Goal: Download file/media

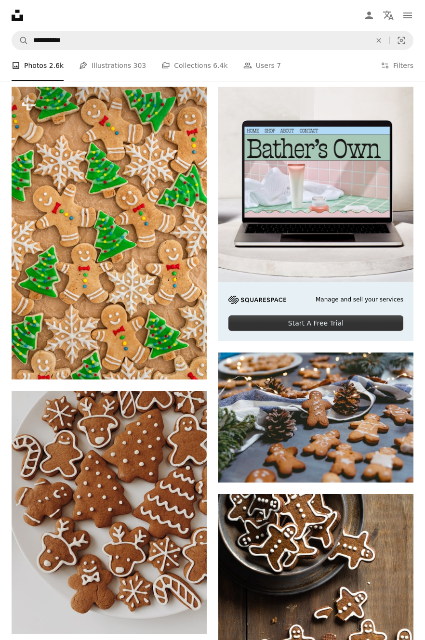
scroll to position [180, 0]
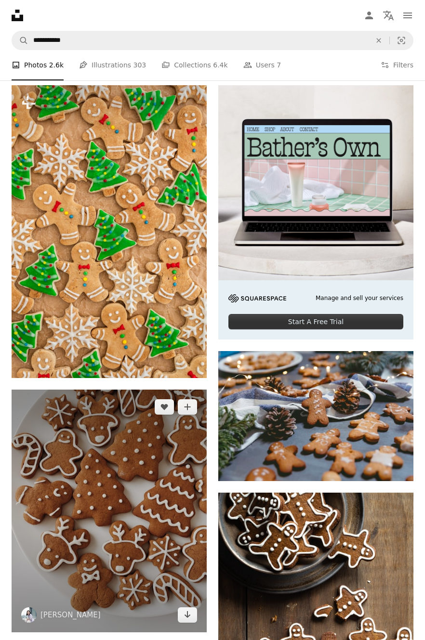
click at [164, 481] on img at bounding box center [109, 511] width 195 height 243
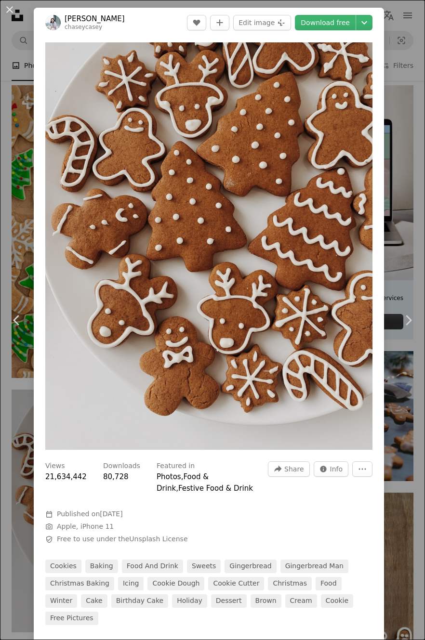
click at [349, 22] on link "Download free" at bounding box center [325, 22] width 61 height 15
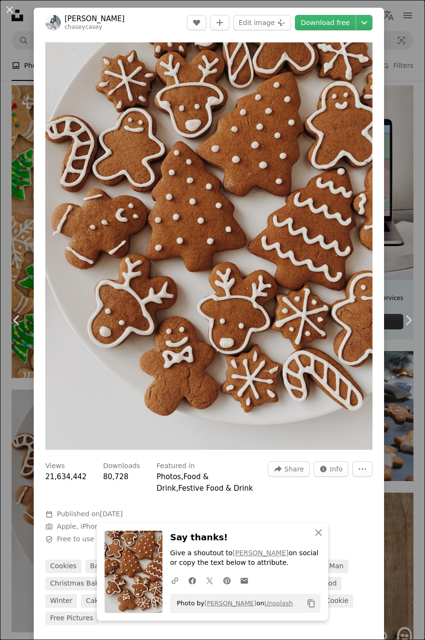
click at [415, 361] on link "Chevron right" at bounding box center [408, 320] width 34 height 92
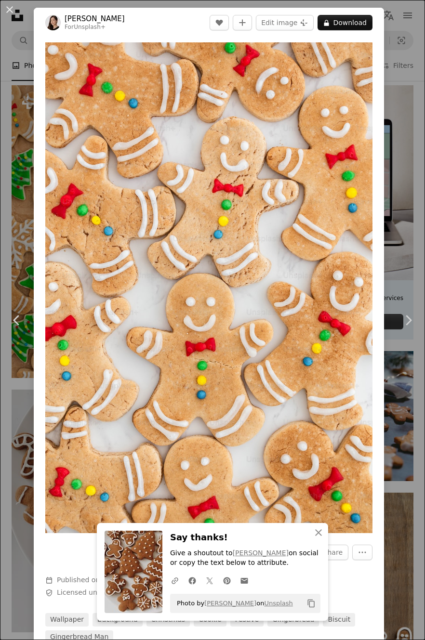
click at [9, 10] on button "An X shape" at bounding box center [10, 10] width 12 height 12
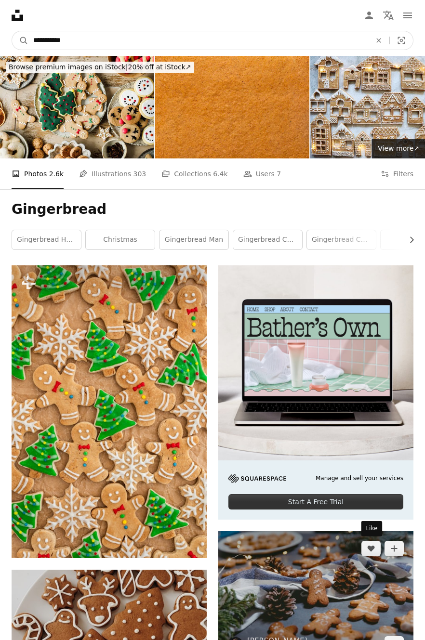
click at [112, 37] on input "**********" at bounding box center [197, 40] width 339 height 18
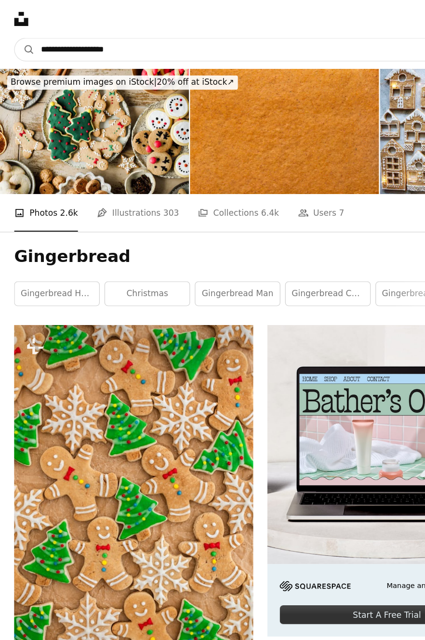
type input "**********"
click button "A magnifying glass" at bounding box center [20, 40] width 16 height 18
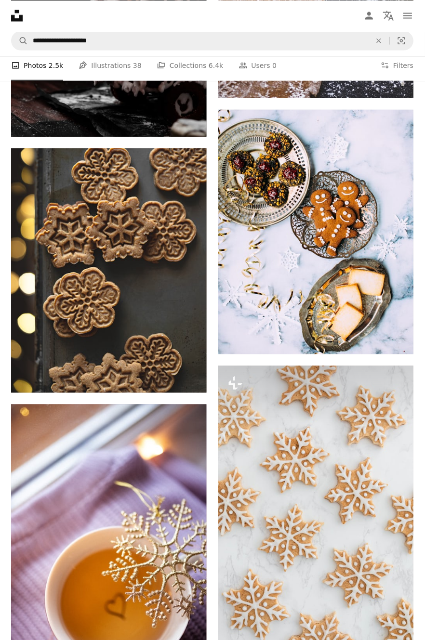
scroll to position [726, 0]
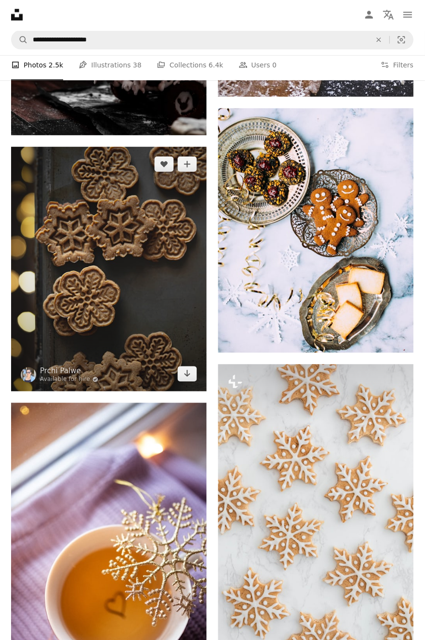
click at [191, 377] on icon "Download" at bounding box center [187, 373] width 6 height 7
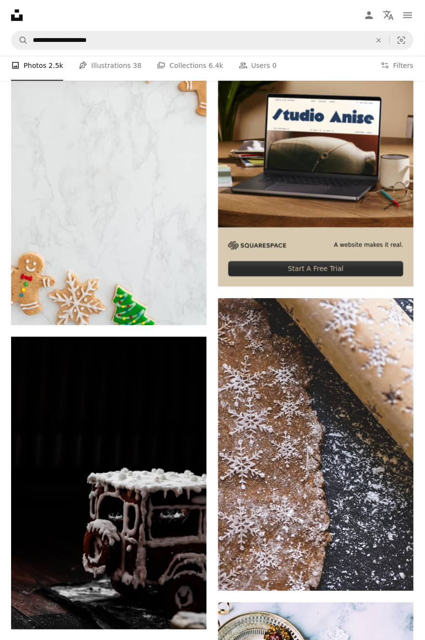
scroll to position [0, 0]
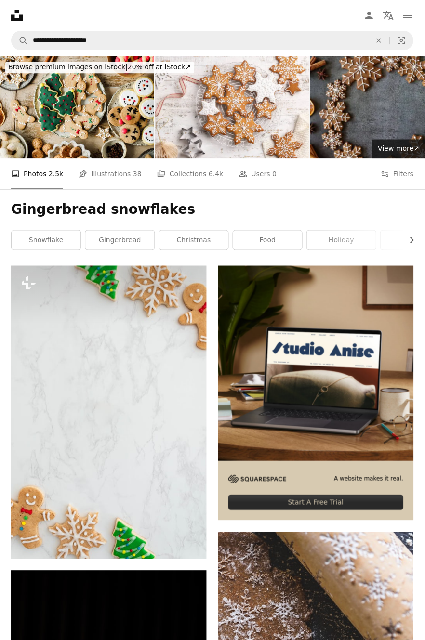
click at [130, 244] on link "gingerbread" at bounding box center [120, 239] width 69 height 19
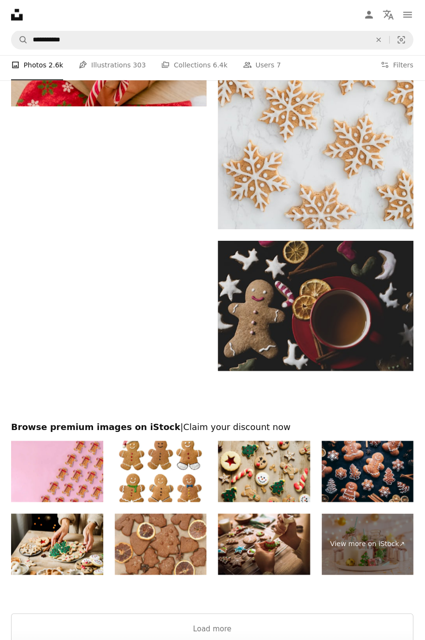
scroll to position [2233, 0]
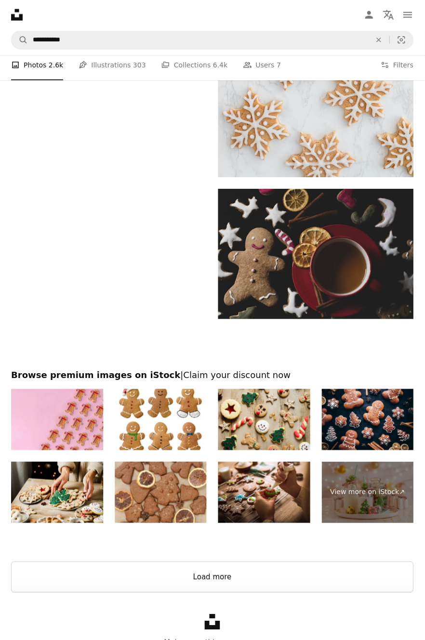
click at [253, 574] on button "Load more" at bounding box center [213, 576] width 402 height 31
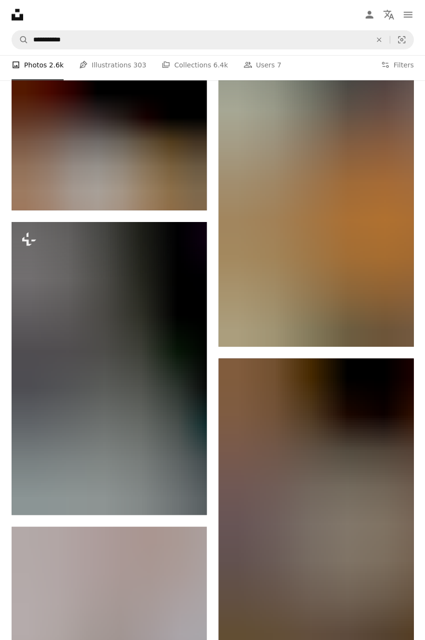
scroll to position [21470, 0]
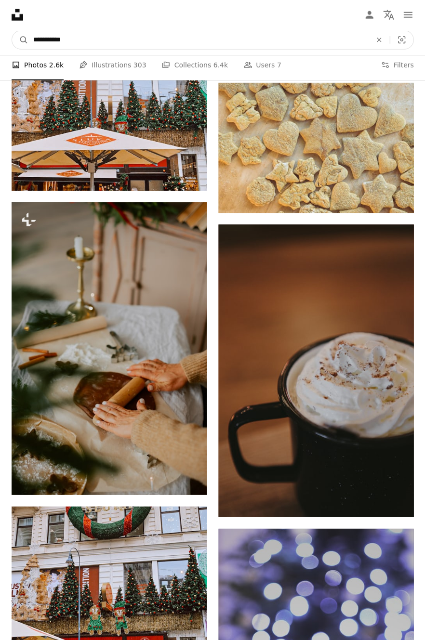
click at [380, 42] on icon "Find visuals sitewide" at bounding box center [378, 40] width 4 height 4
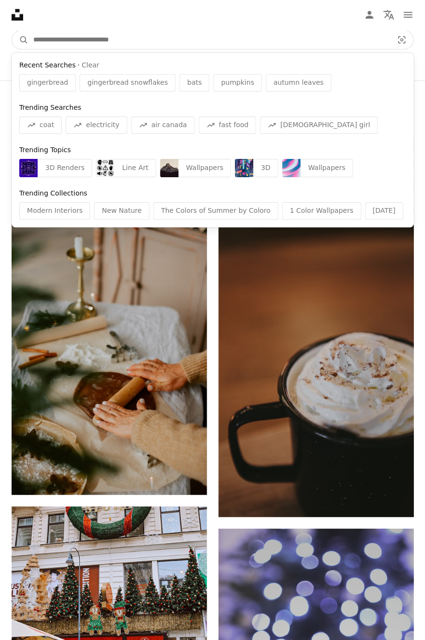
scroll to position [21214, 0]
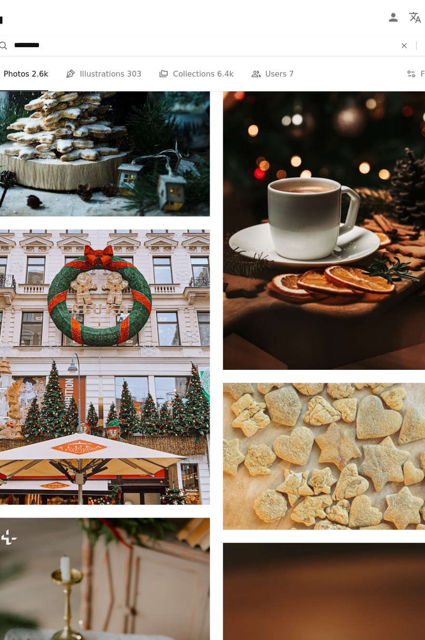
type input "**********"
click button "A magnifying glass" at bounding box center [20, 40] width 16 height 18
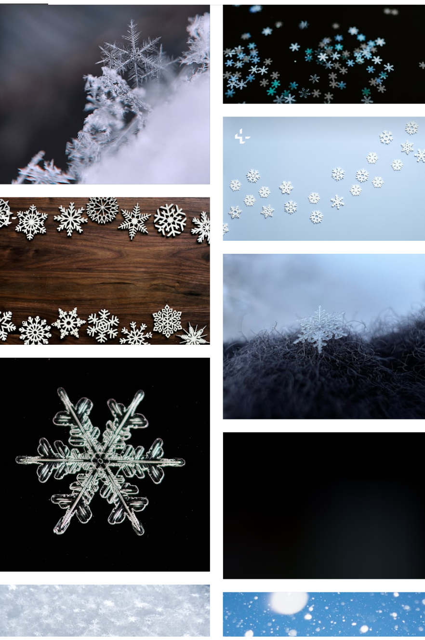
scroll to position [718, 0]
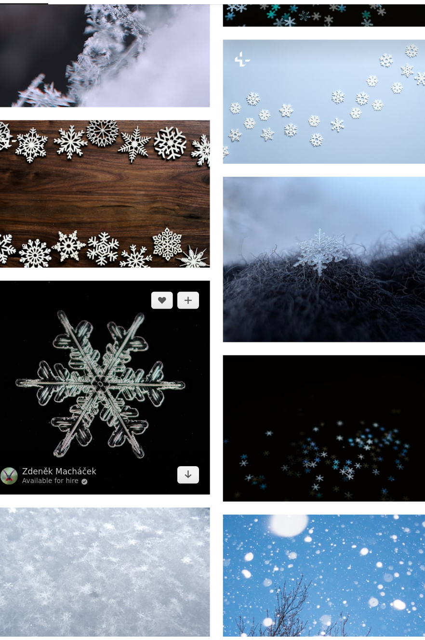
click at [191, 500] on icon "Download" at bounding box center [187, 496] width 6 height 7
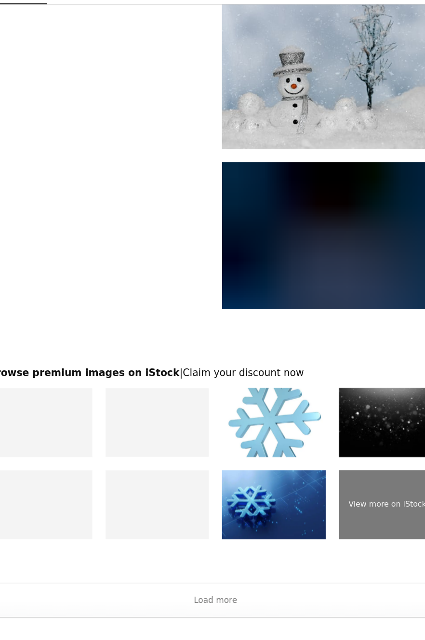
scroll to position [2062, 0]
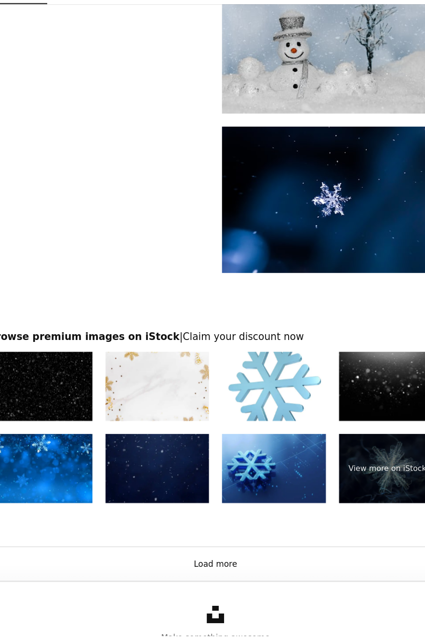
click at [271, 591] on button "Load more" at bounding box center [213, 576] width 402 height 31
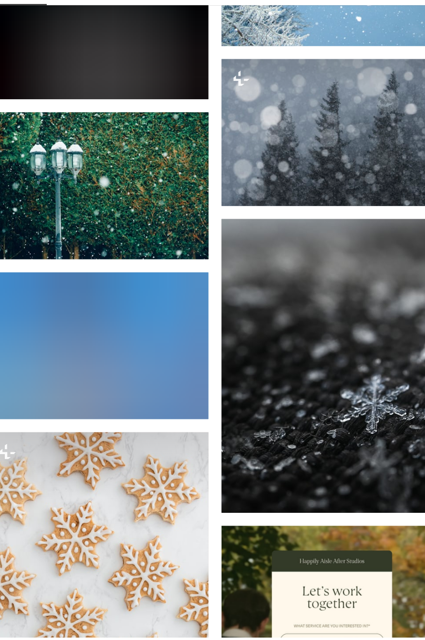
scroll to position [4300, 0]
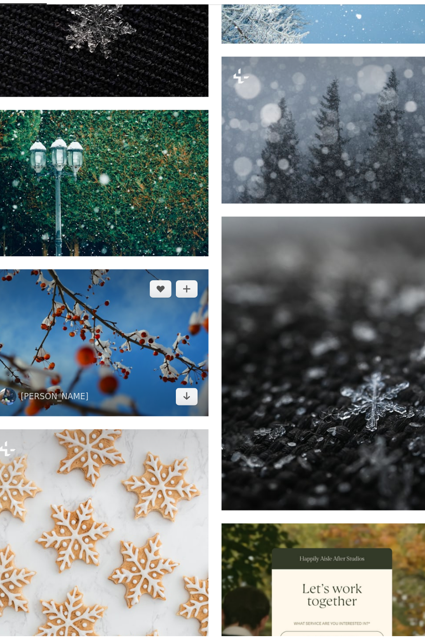
click at [191, 431] on icon "Download" at bounding box center [187, 427] width 6 height 7
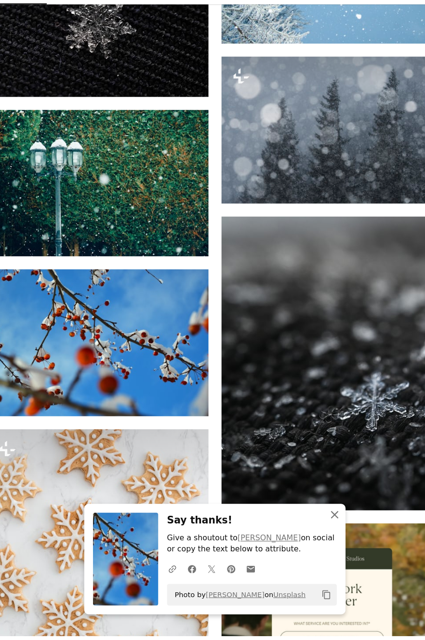
click at [322, 536] on icon "button" at bounding box center [318, 532] width 7 height 7
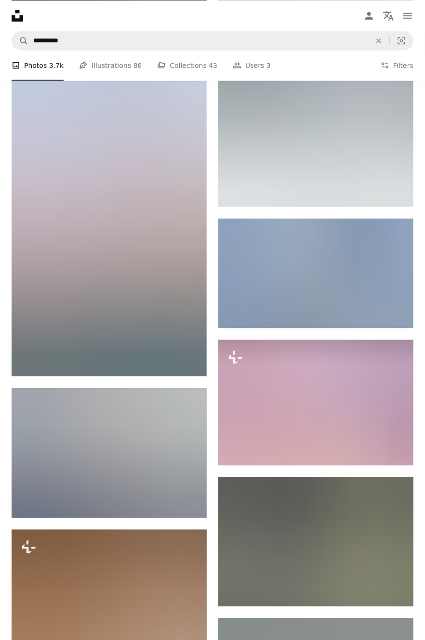
scroll to position [6017, 0]
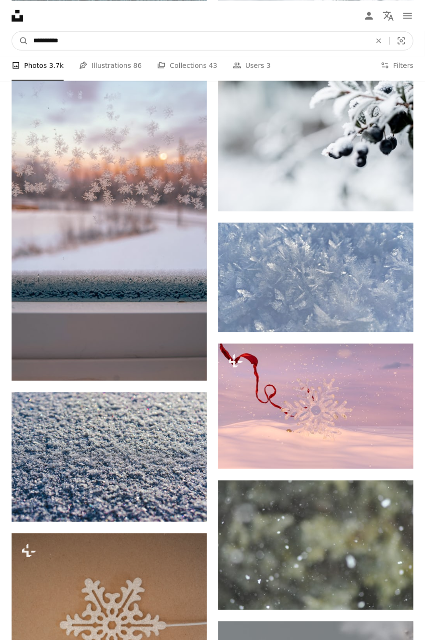
click at [380, 42] on icon "Find visuals sitewide" at bounding box center [378, 40] width 4 height 4
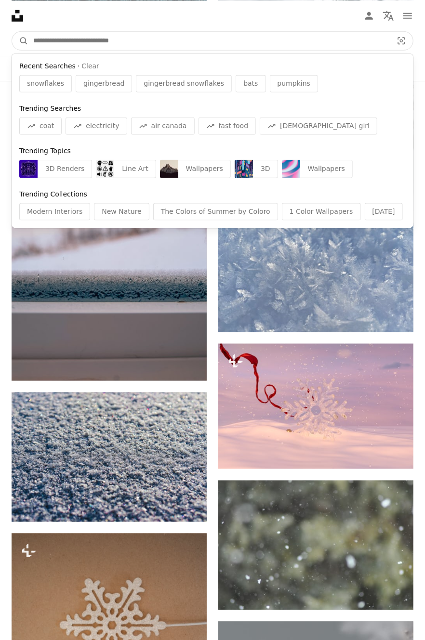
scroll to position [5846, 0]
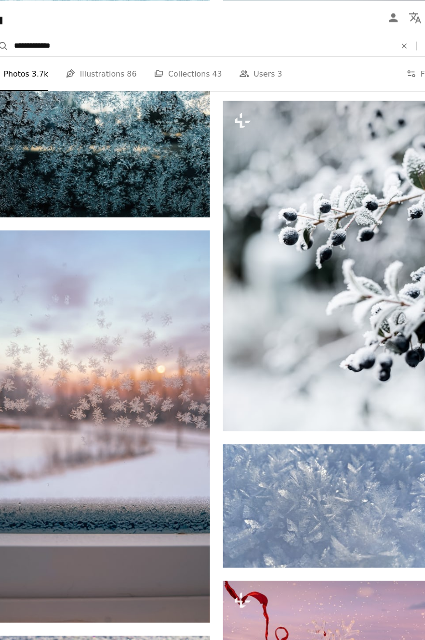
type input "**********"
click button "A magnifying glass" at bounding box center [20, 40] width 16 height 18
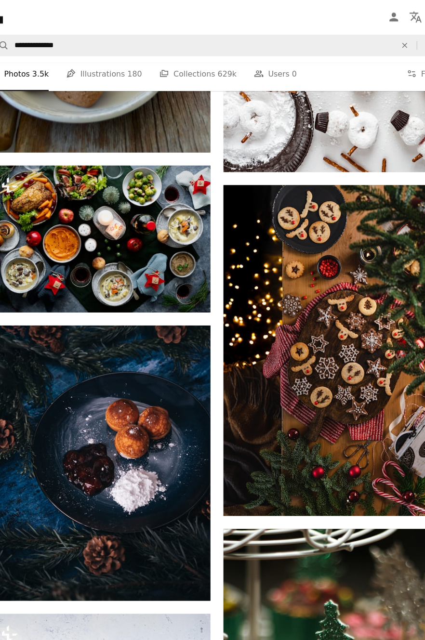
scroll to position [1658, 0]
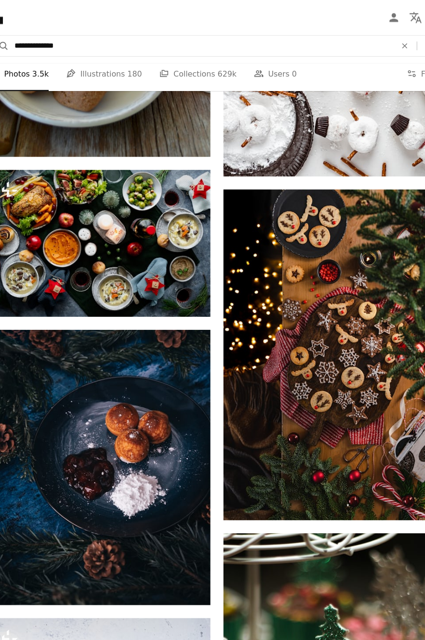
click at [112, 35] on input "**********" at bounding box center [197, 40] width 339 height 18
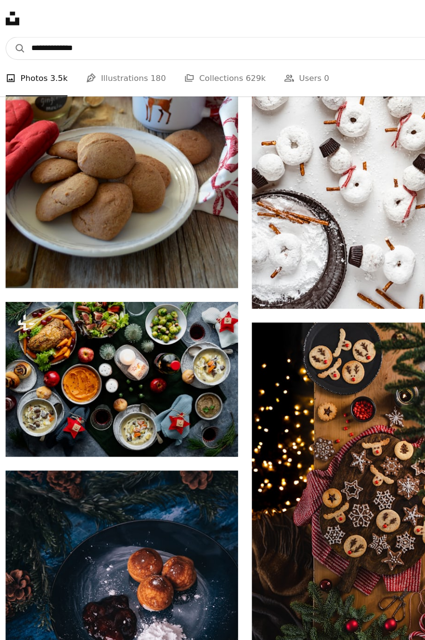
scroll to position [1504, 0]
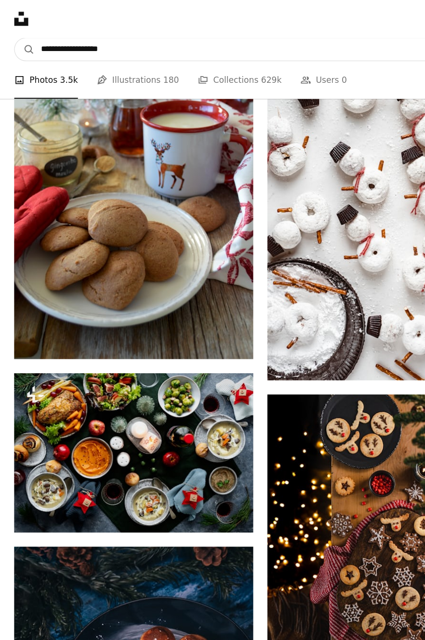
type input "**********"
click at [12, 31] on button "A magnifying glass" at bounding box center [20, 40] width 16 height 18
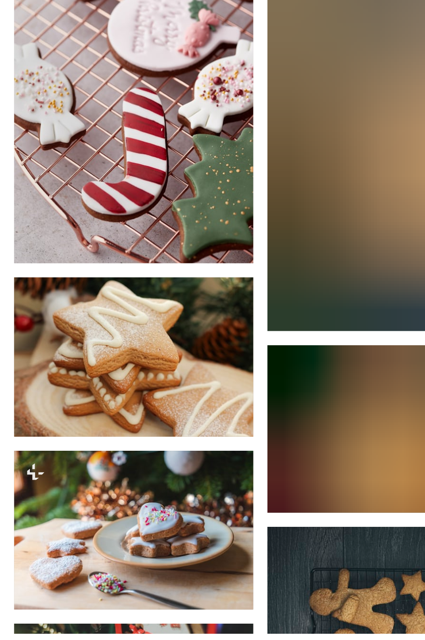
scroll to position [1649, 0]
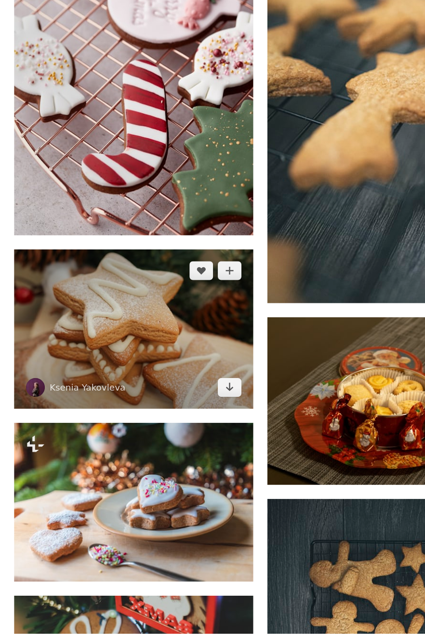
click at [187, 440] on icon "Download" at bounding box center [187, 438] width 6 height 7
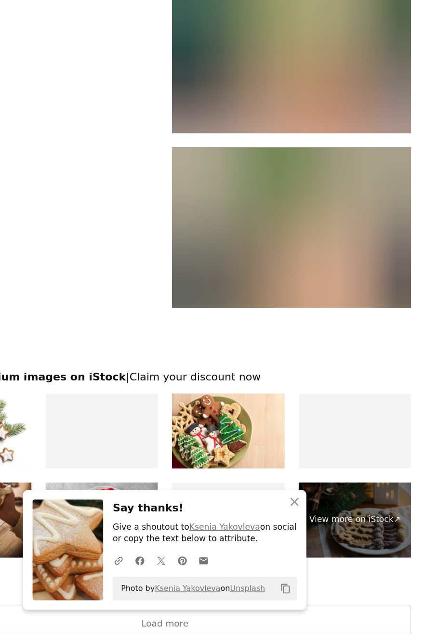
scroll to position [2436, 0]
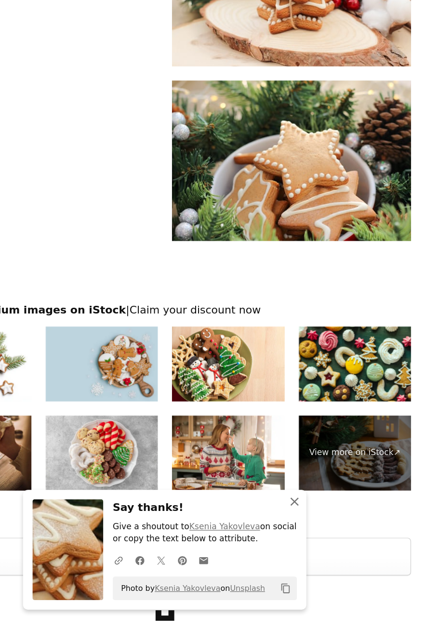
click at [317, 531] on icon "button" at bounding box center [318, 532] width 7 height 7
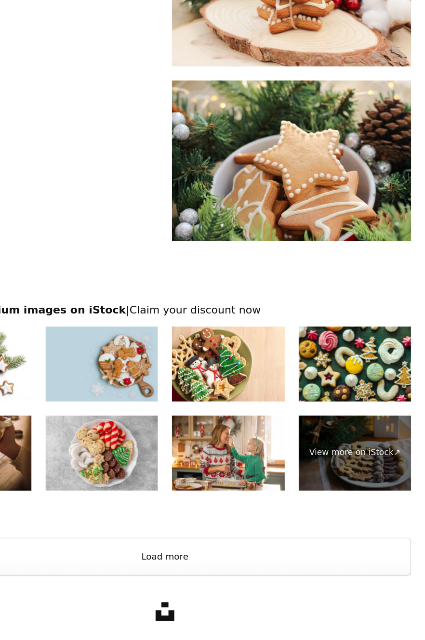
click at [267, 577] on button "Load more" at bounding box center [213, 577] width 402 height 31
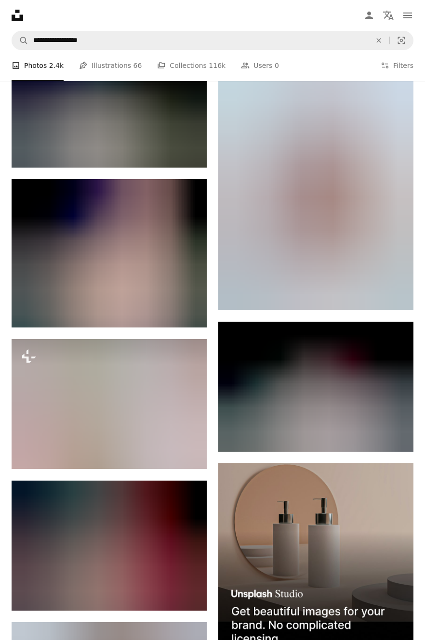
scroll to position [4893, 0]
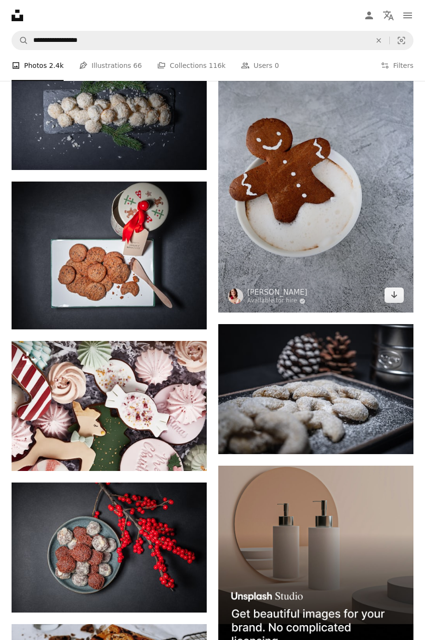
click at [397, 298] on icon "Download" at bounding box center [394, 294] width 6 height 7
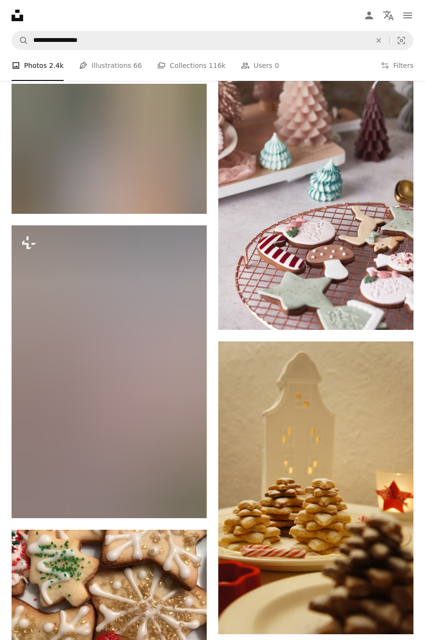
scroll to position [10253, 0]
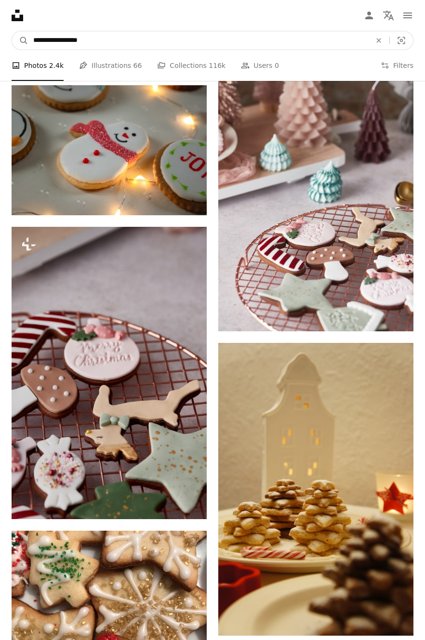
click at [380, 42] on icon "Find visuals sitewide" at bounding box center [378, 40] width 4 height 4
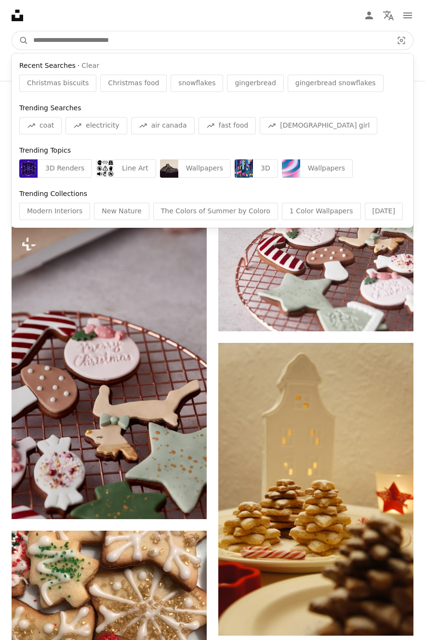
scroll to position [10083, 0]
